Goal: Entertainment & Leisure: Consume media (video, audio)

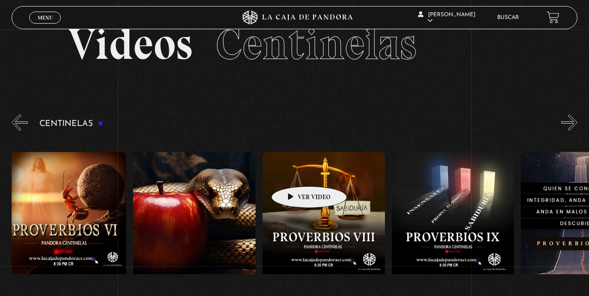
scroll to position [0, 1188]
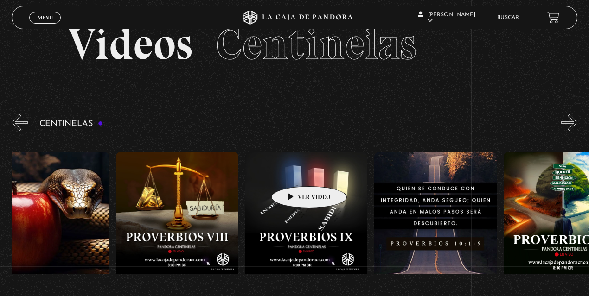
drag, startPoint x: 524, startPoint y: 171, endPoint x: 293, endPoint y: 173, distance: 231.4
click at [39, 21] on link "Menu Cerrar" at bounding box center [45, 18] width 32 height 12
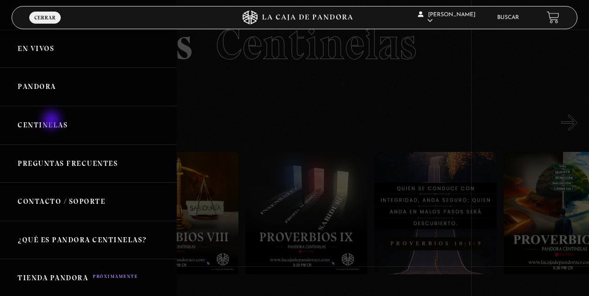
click at [52, 122] on link "Centinelas" at bounding box center [88, 125] width 177 height 38
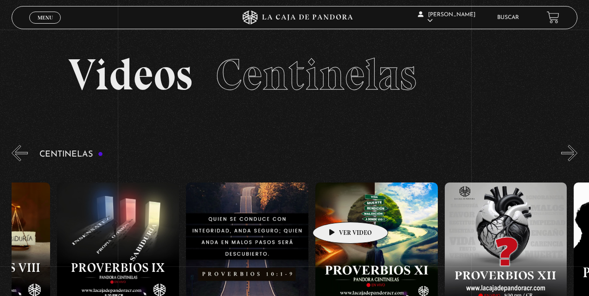
drag, startPoint x: 543, startPoint y: 214, endPoint x: 255, endPoint y: 210, distance: 287.6
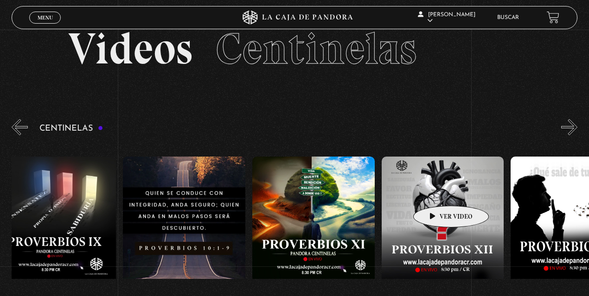
scroll to position [62, 0]
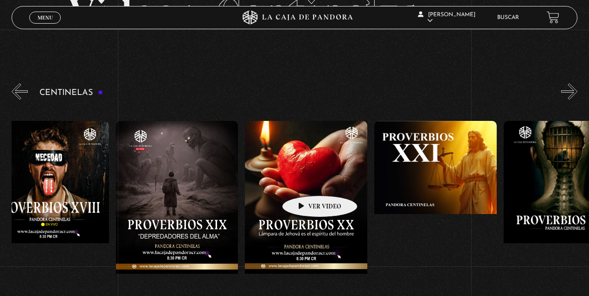
drag, startPoint x: 486, startPoint y: 173, endPoint x: 249, endPoint y: 182, distance: 237.2
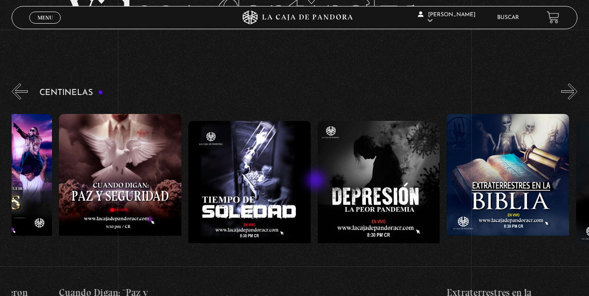
scroll to position [0, 3574]
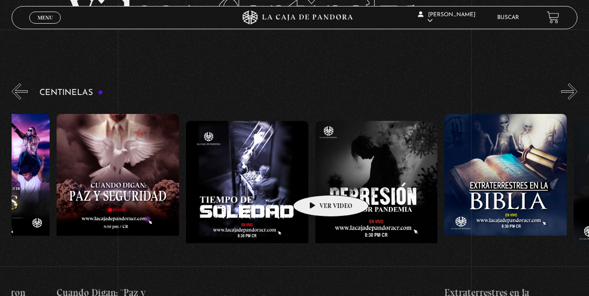
drag, startPoint x: 487, startPoint y: 173, endPoint x: 316, endPoint y: 181, distance: 170.8
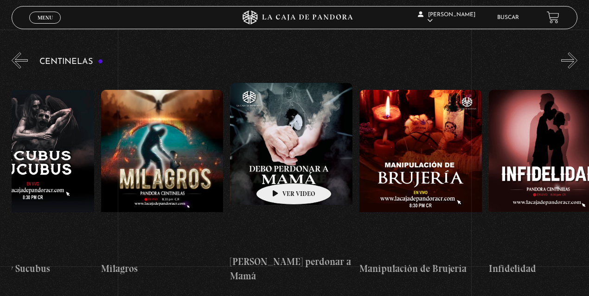
scroll to position [0, 4398]
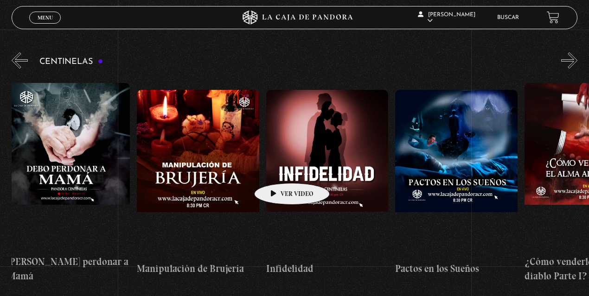
drag, startPoint x: 441, startPoint y: 163, endPoint x: 277, endPoint y: 169, distance: 163.8
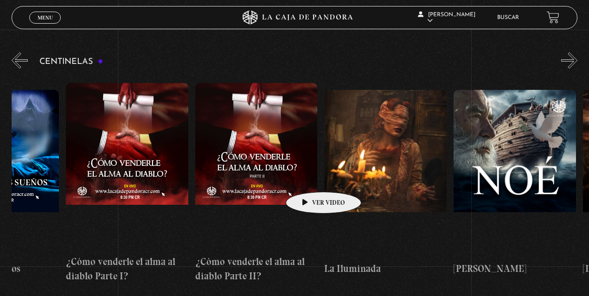
drag, startPoint x: 400, startPoint y: 175, endPoint x: 309, endPoint y: 178, distance: 91.4
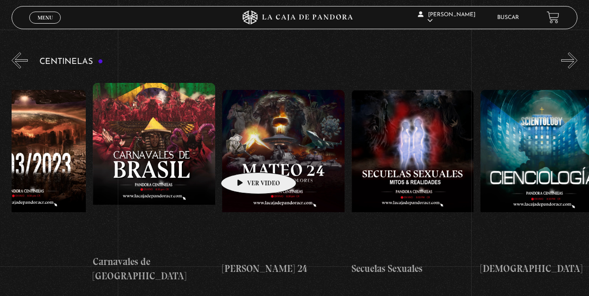
drag, startPoint x: 364, startPoint y: 155, endPoint x: 241, endPoint y: 159, distance: 122.9
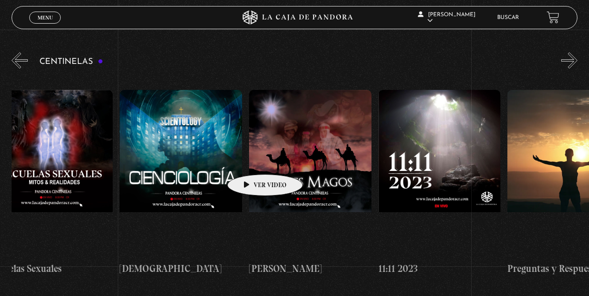
drag, startPoint x: 322, startPoint y: 158, endPoint x: 250, endPoint y: 160, distance: 71.5
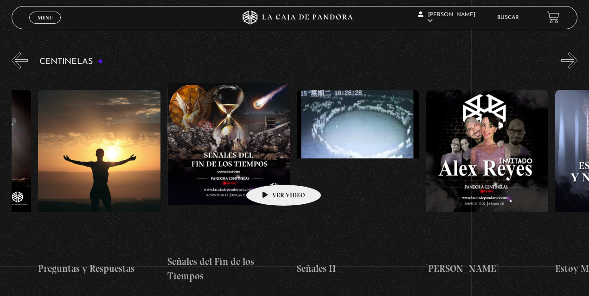
drag, startPoint x: 362, startPoint y: 162, endPoint x: 268, endPoint y: 171, distance: 94.5
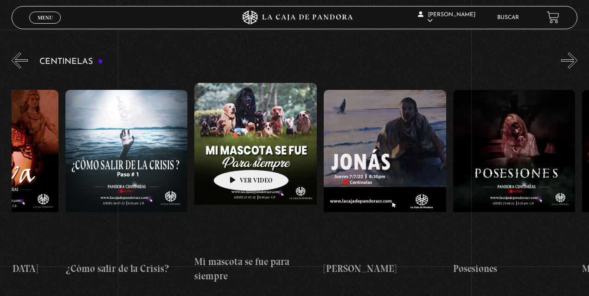
drag, startPoint x: 436, startPoint y: 146, endPoint x: 236, endPoint y: 156, distance: 200.6
click at [236, 156] on div "Como manejar las malas noticias? Centinelas 2025 Por qué [DEMOGRAPHIC_DATA] no …" at bounding box center [129, 184] width 14862 height 216
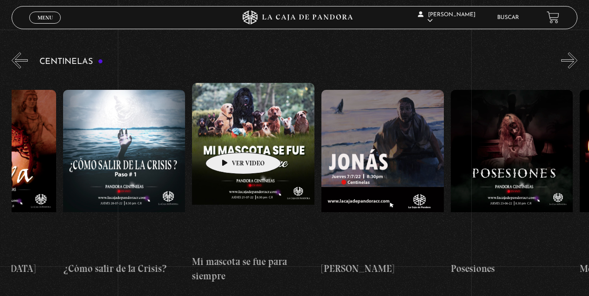
click at [237, 136] on figure at bounding box center [253, 166] width 122 height 167
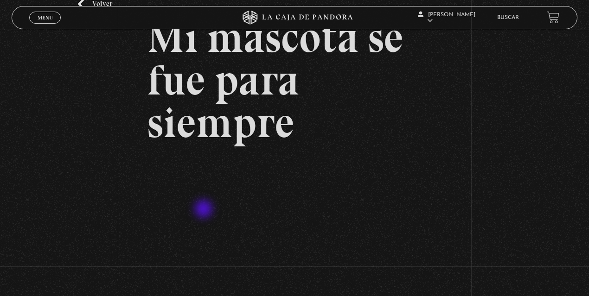
scroll to position [123, 0]
